Goal: Find contact information: Find contact information

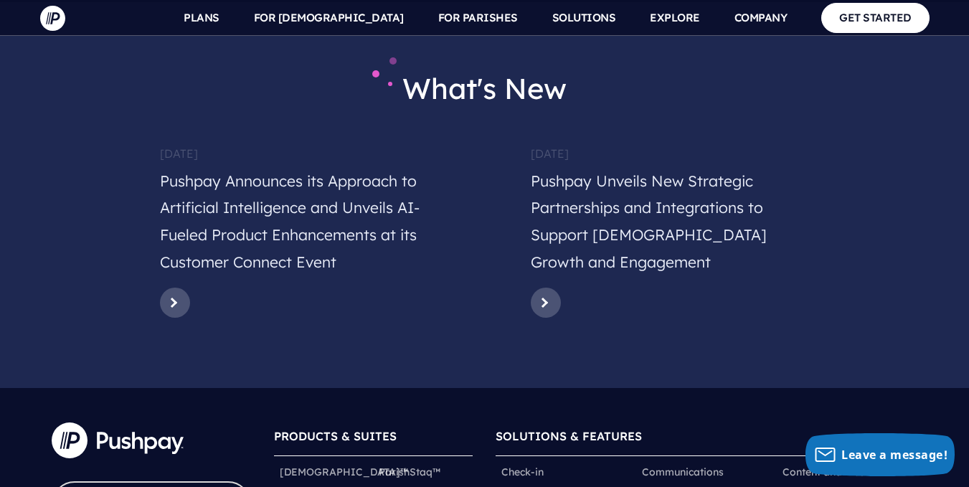
scroll to position [7213, 0]
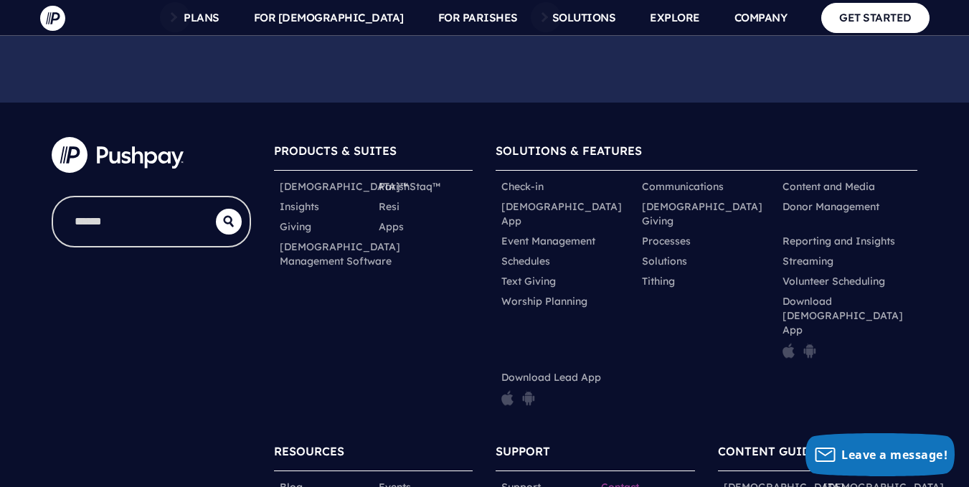
click at [617, 480] on link "Contact" at bounding box center [620, 487] width 38 height 14
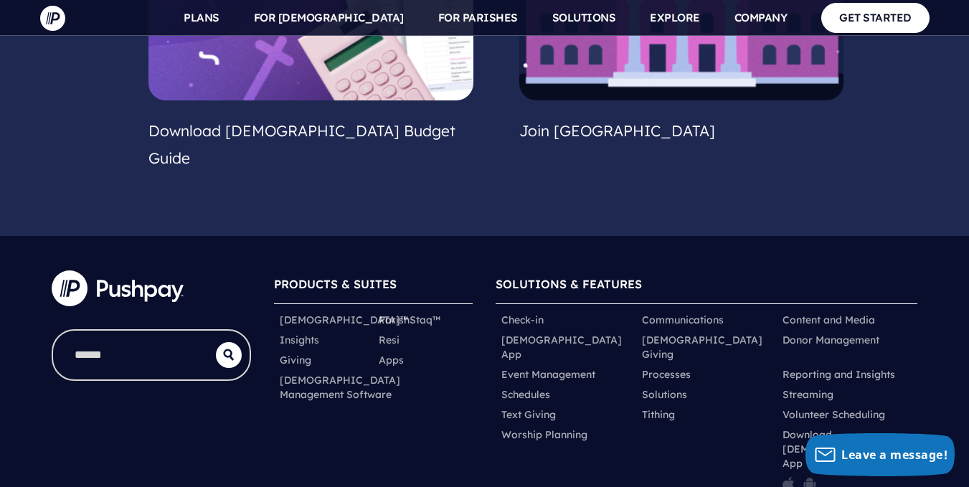
scroll to position [1449, 0]
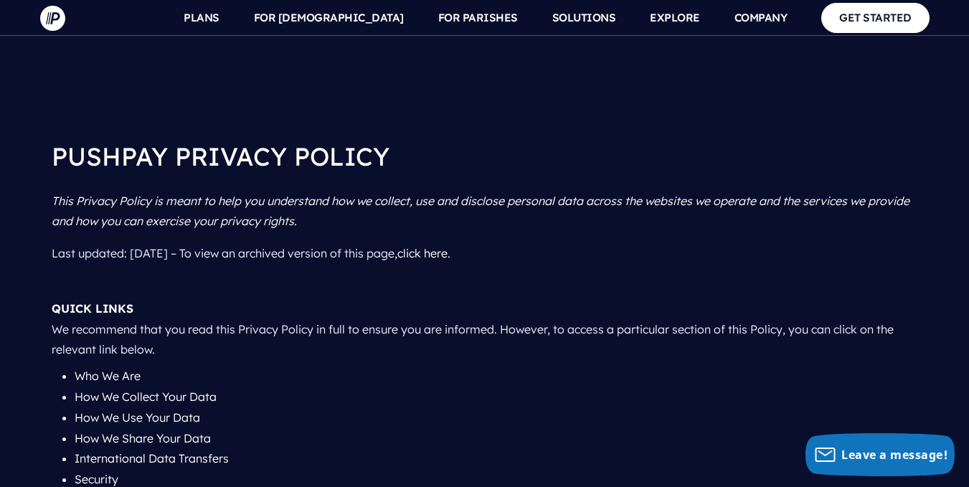
scroll to position [3942, 0]
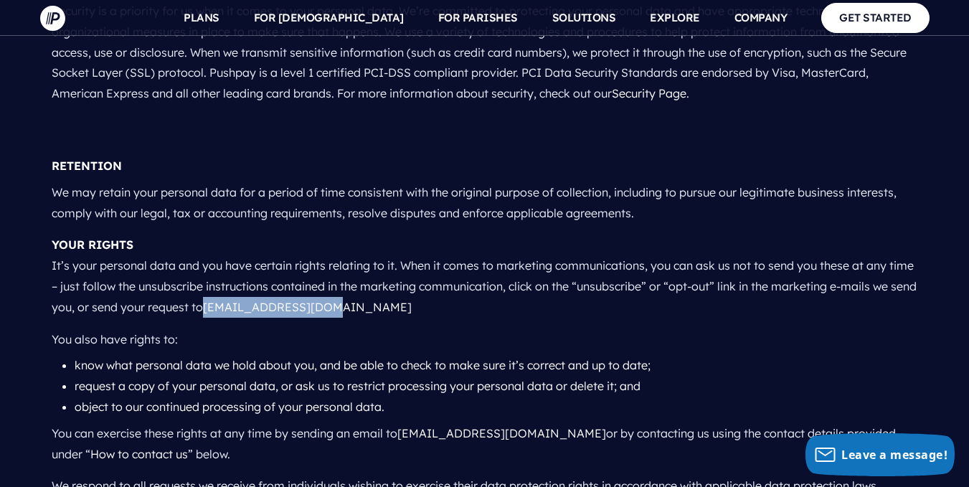
drag, startPoint x: 384, startPoint y: 280, endPoint x: 252, endPoint y: 282, distance: 132.0
click at [252, 282] on p "YOUR RIGHTS It’s your personal data and you have certain rights relating to it.…" at bounding box center [485, 276] width 866 height 94
copy link "privacy@pushpay.com"
